Goal: Task Accomplishment & Management: Manage account settings

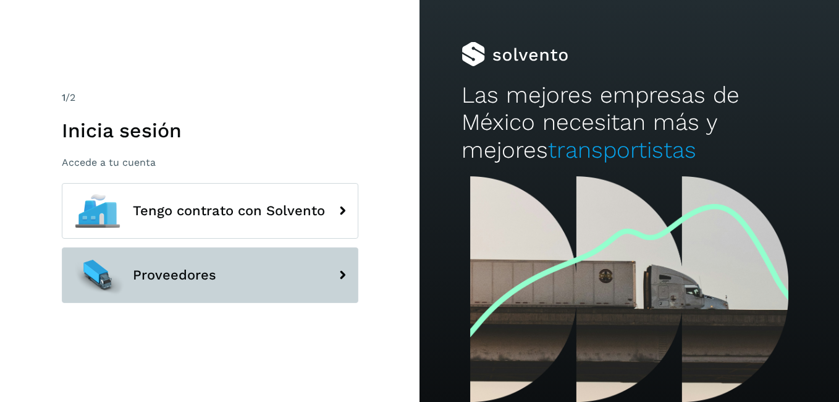
click at [163, 280] on span "Proveedores" at bounding box center [174, 275] width 83 height 15
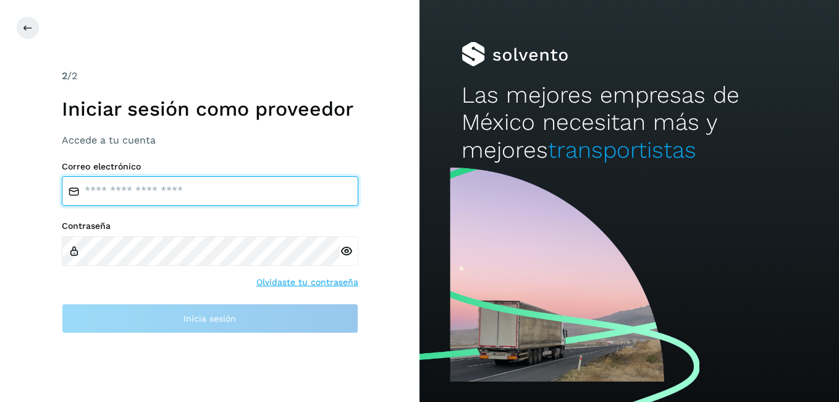
type input "**********"
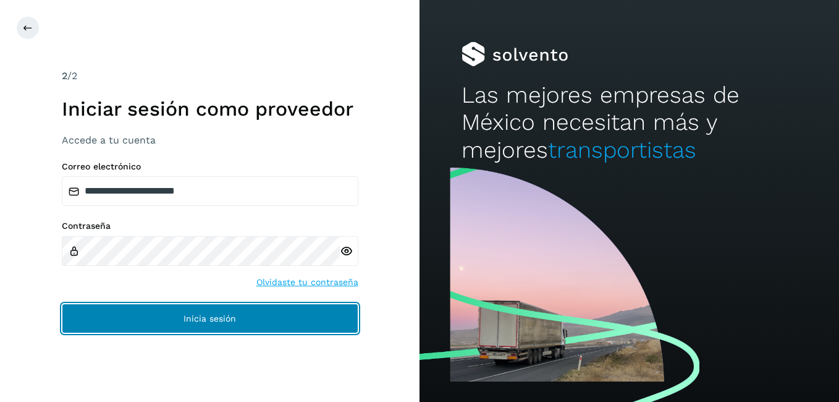
click at [172, 321] on button "Inicia sesión" at bounding box center [210, 318] width 297 height 30
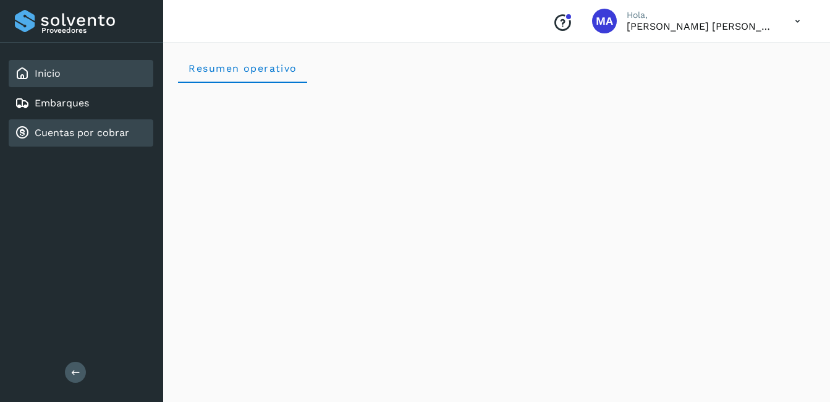
click at [69, 135] on link "Cuentas por cobrar" at bounding box center [82, 133] width 95 height 12
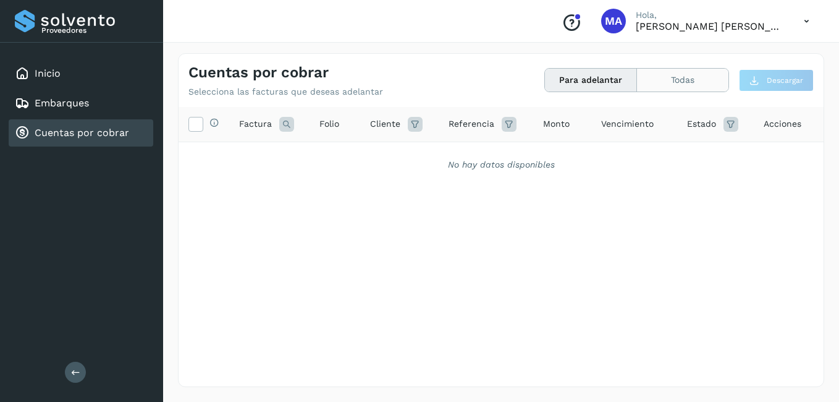
click at [617, 82] on button "Todas" at bounding box center [682, 80] width 91 height 23
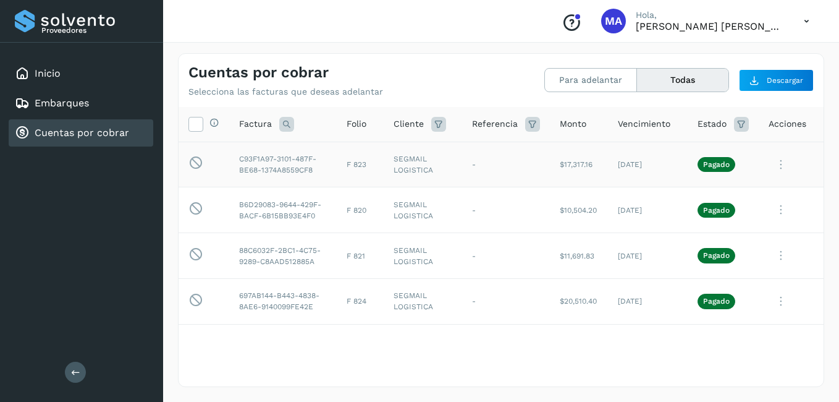
click at [617, 168] on icon at bounding box center [781, 164] width 25 height 25
click at [617, 161] on div at bounding box center [419, 201] width 839 height 402
click at [617, 167] on icon at bounding box center [781, 164] width 25 height 25
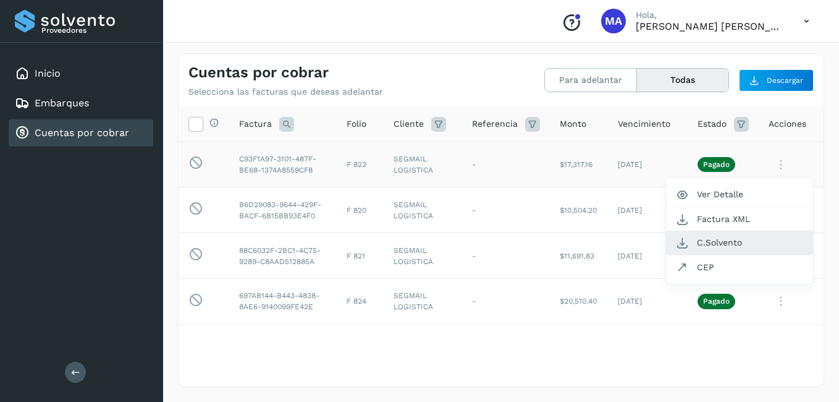
click at [617, 240] on button "C.Solvento" at bounding box center [739, 243] width 147 height 24
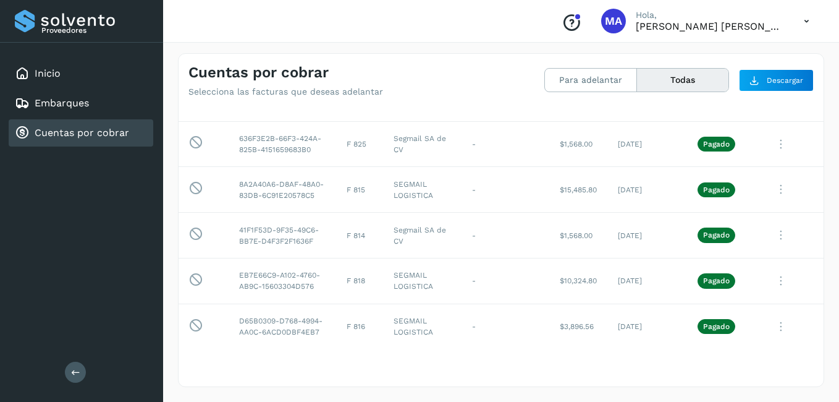
scroll to position [309, 0]
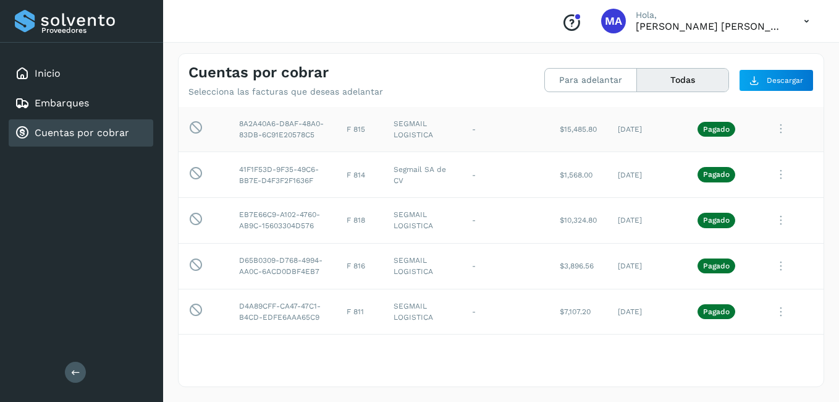
click at [617, 142] on icon at bounding box center [781, 128] width 25 height 25
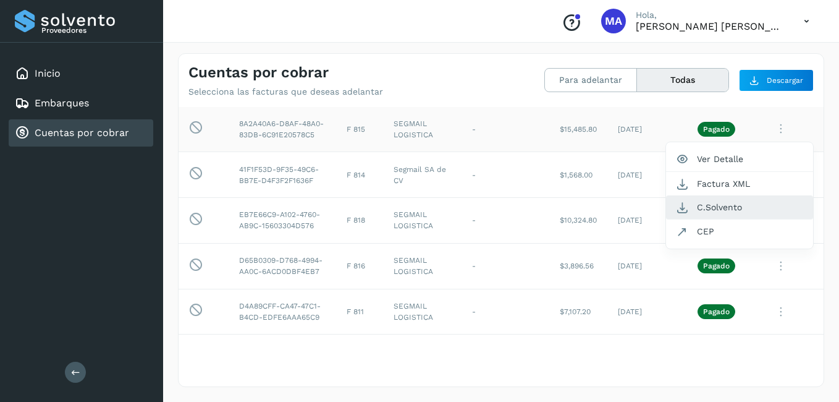
click at [617, 219] on button "C.Solvento" at bounding box center [739, 207] width 147 height 24
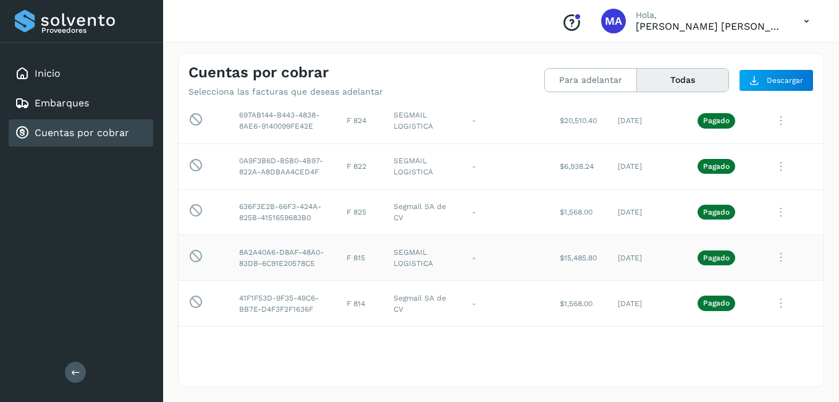
scroll to position [185, 0]
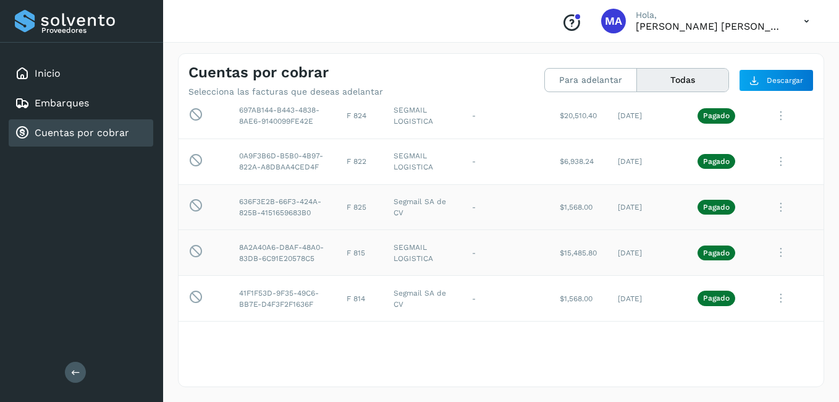
click at [396, 230] on td "Segmail SA de CV" at bounding box center [423, 207] width 78 height 46
drag, startPoint x: 396, startPoint y: 240, endPoint x: 403, endPoint y: 244, distance: 7.7
click at [403, 230] on td "Segmail SA de CV" at bounding box center [423, 207] width 78 height 46
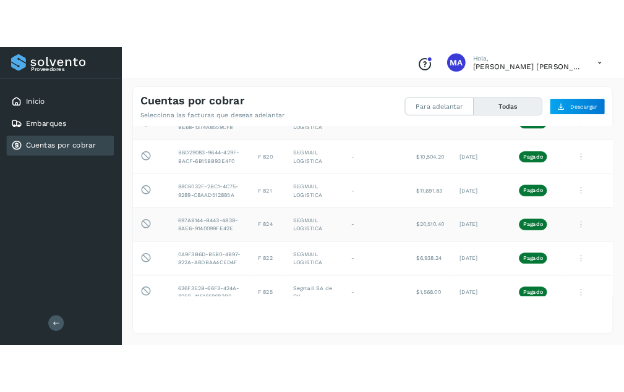
scroll to position [0, 0]
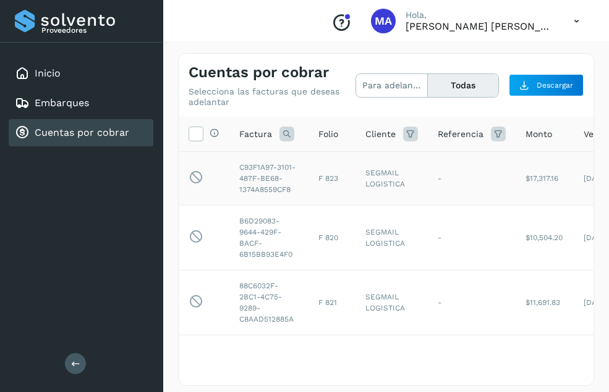
drag, startPoint x: 0, startPoint y: 210, endPoint x: 37, endPoint y: 210, distance: 37.1
click at [37, 210] on div "Proveedores Inicio Embarques Cuentas por cobrar Salir" at bounding box center [81, 196] width 163 height 392
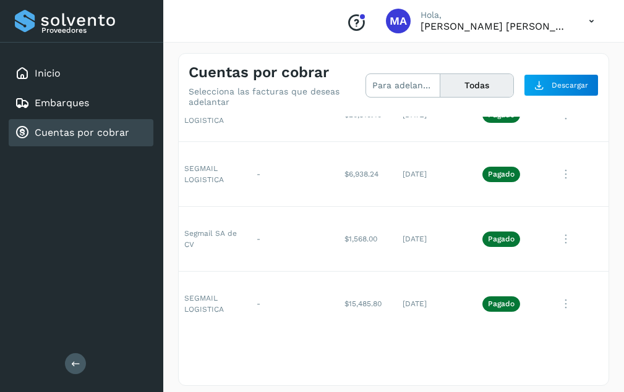
scroll to position [247, 190]
click at [558, 252] on icon at bounding box center [565, 239] width 25 height 25
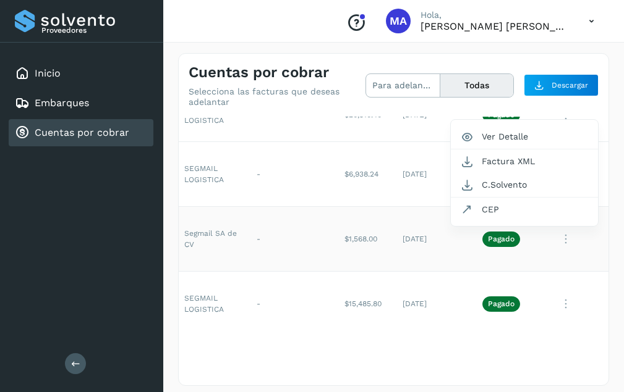
scroll to position [279, 190]
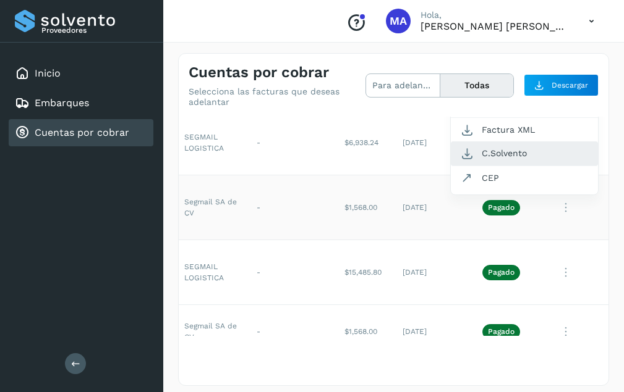
click at [506, 166] on button "C.Solvento" at bounding box center [524, 154] width 147 height 24
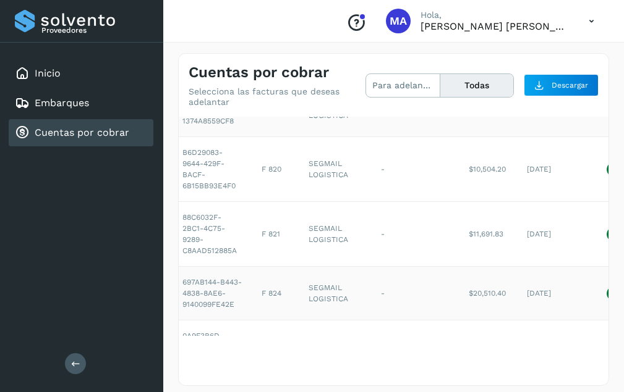
scroll to position [130, 57]
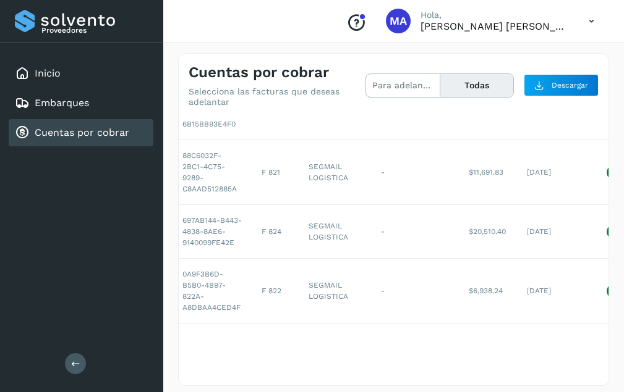
click at [312, 19] on div "Conoce nuestros beneficios [PERSON_NAME], [PERSON_NAME] [PERSON_NAME]" at bounding box center [393, 21] width 460 height 43
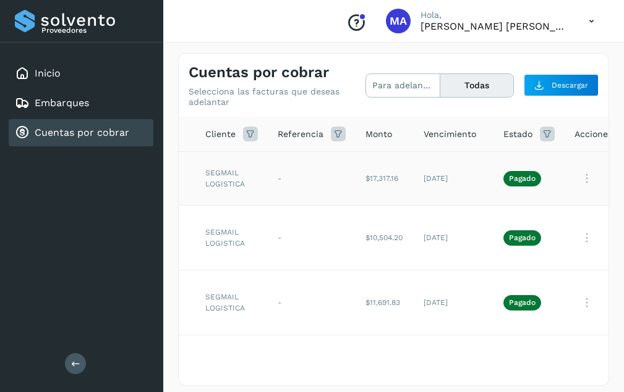
scroll to position [0, 190]
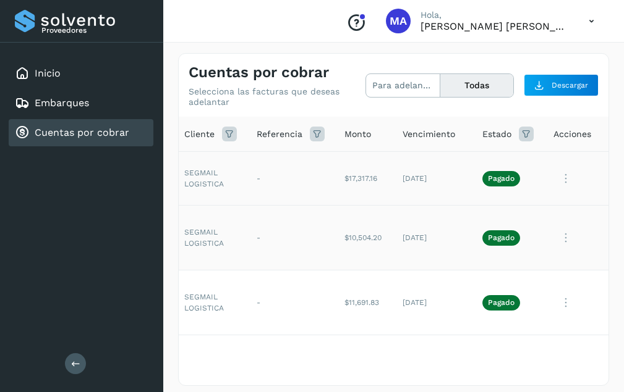
click at [553, 235] on icon at bounding box center [565, 238] width 25 height 25
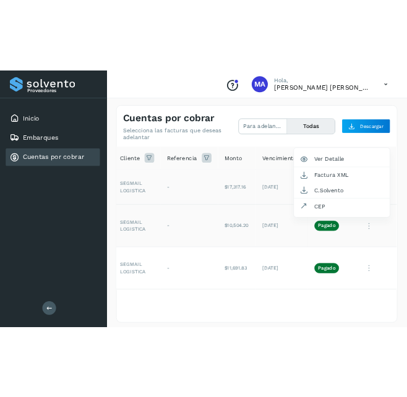
scroll to position [19, 190]
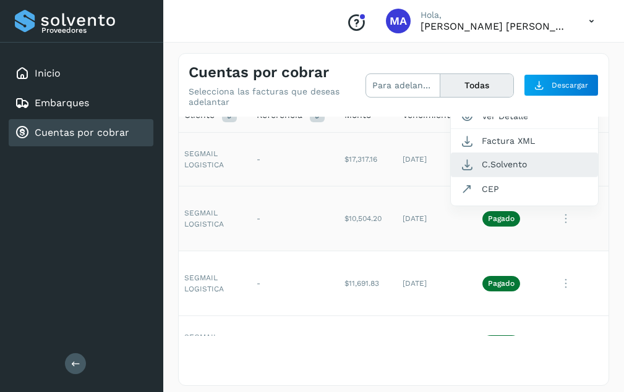
click at [520, 166] on button "C.Solvento" at bounding box center [524, 165] width 147 height 24
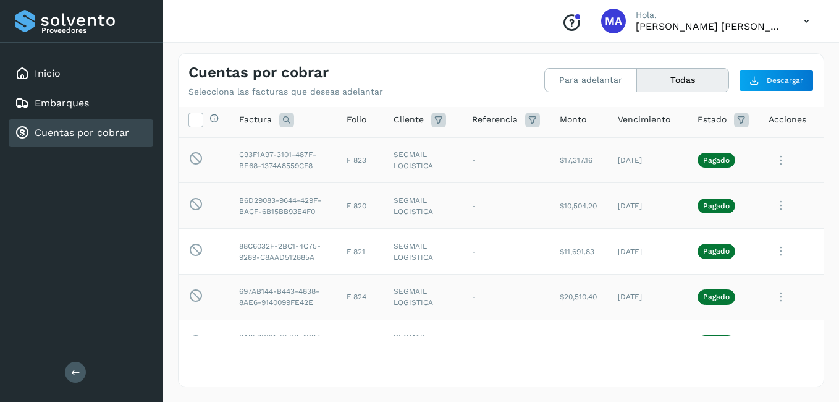
scroll to position [0, 0]
